Goal: Navigation & Orientation: Find specific page/section

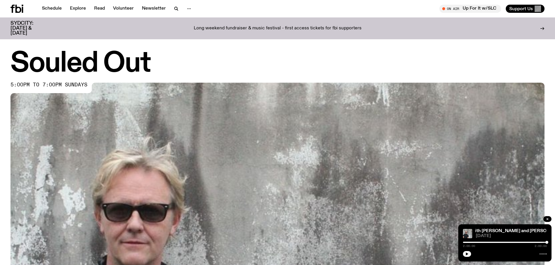
scroll to position [201, 0]
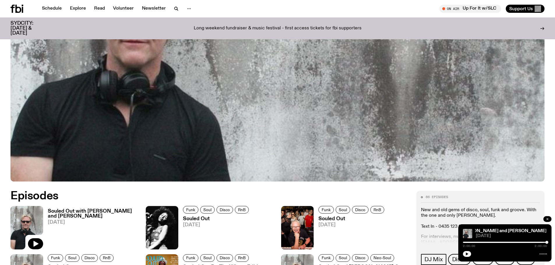
click at [548, 219] on icon "button" at bounding box center [547, 219] width 2 height 2
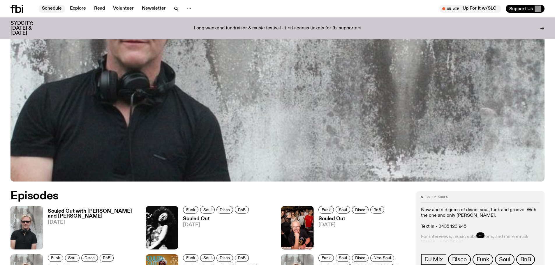
click at [55, 7] on link "Schedule" at bounding box center [51, 9] width 27 height 8
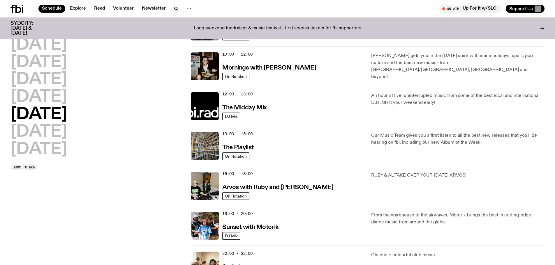
scroll to position [172, 0]
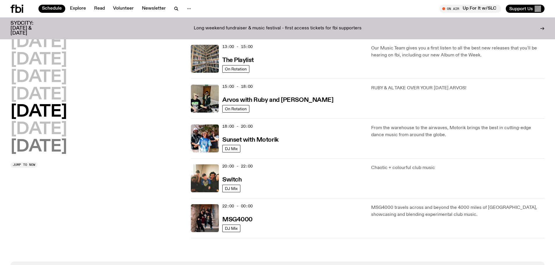
click at [35, 145] on h2 "[DATE]" at bounding box center [38, 147] width 57 height 16
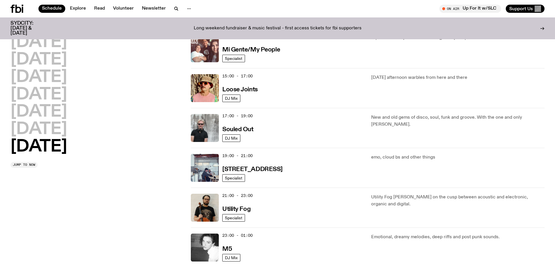
scroll to position [301, 0]
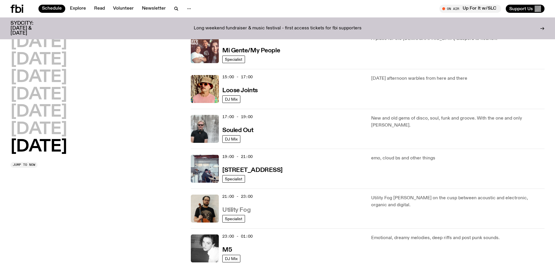
click at [247, 211] on h3 "Utility Fog" at bounding box center [236, 210] width 28 height 6
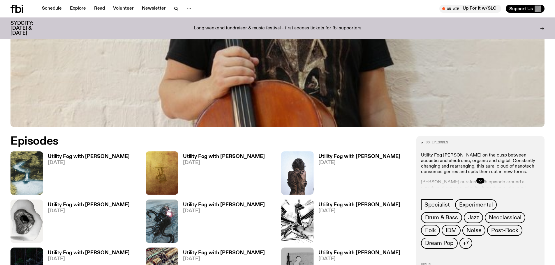
scroll to position [259, 0]
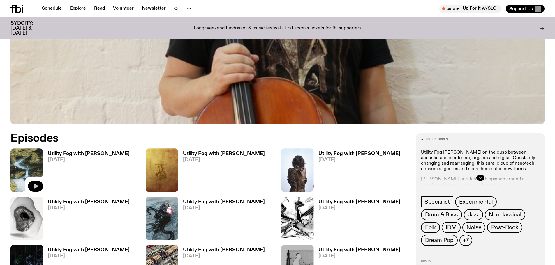
click at [35, 184] on icon "button" at bounding box center [36, 187] width 5 height 6
